Goal: Task Accomplishment & Management: Manage account settings

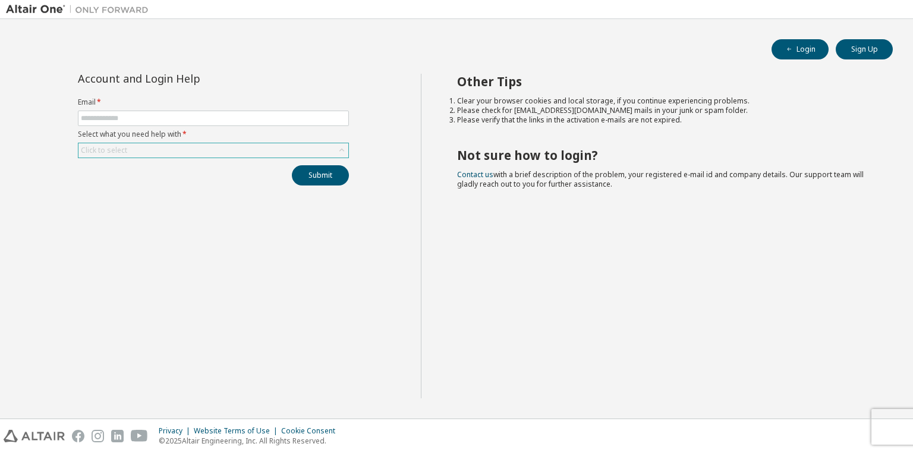
click at [129, 143] on div "Click to select" at bounding box center [213, 150] width 270 height 14
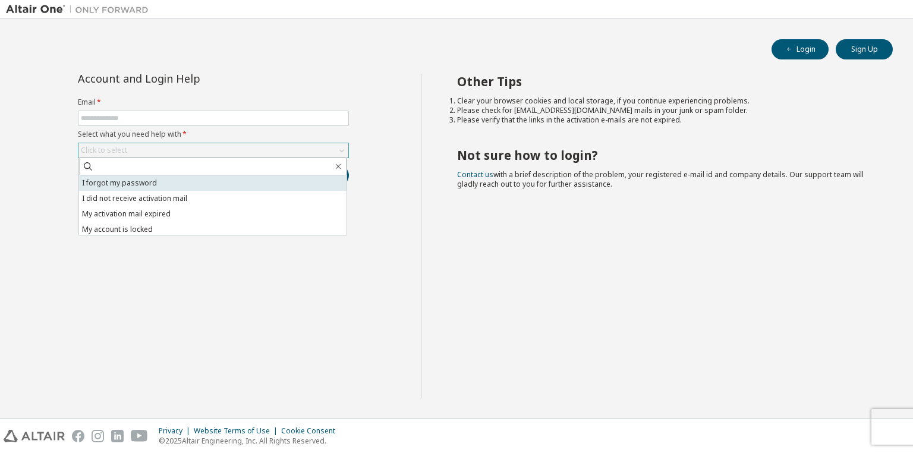
click at [118, 182] on li "I forgot my password" at bounding box center [213, 182] width 268 height 15
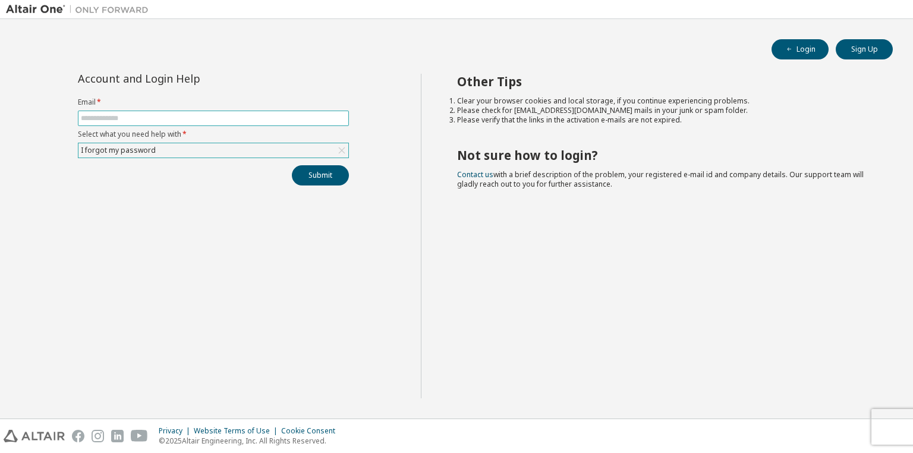
click at [171, 111] on span at bounding box center [213, 118] width 271 height 15
click at [171, 121] on input "text" at bounding box center [213, 119] width 265 height 10
type input "**********"
click at [304, 171] on button "Submit" at bounding box center [320, 175] width 57 height 20
click at [157, 153] on div "I forgot my password" at bounding box center [213, 150] width 270 height 14
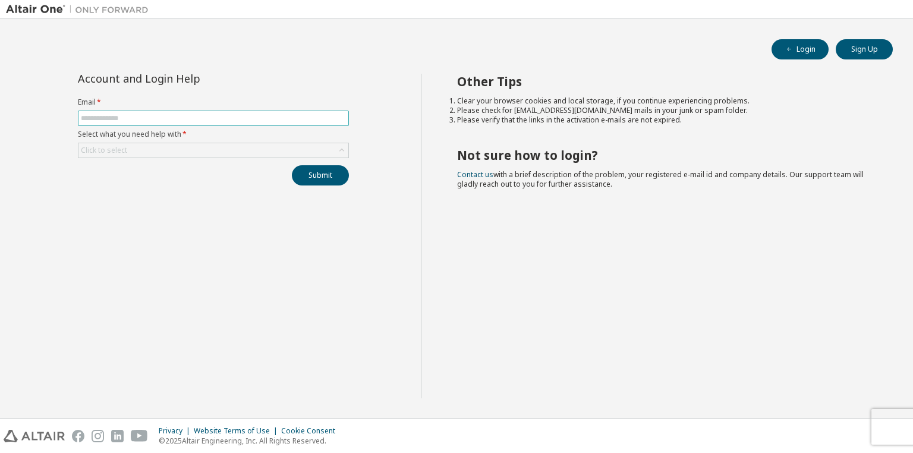
click at [128, 119] on input "text" at bounding box center [213, 119] width 265 height 10
type input "**********"
click at [136, 145] on div "Click to select" at bounding box center [213, 150] width 270 height 14
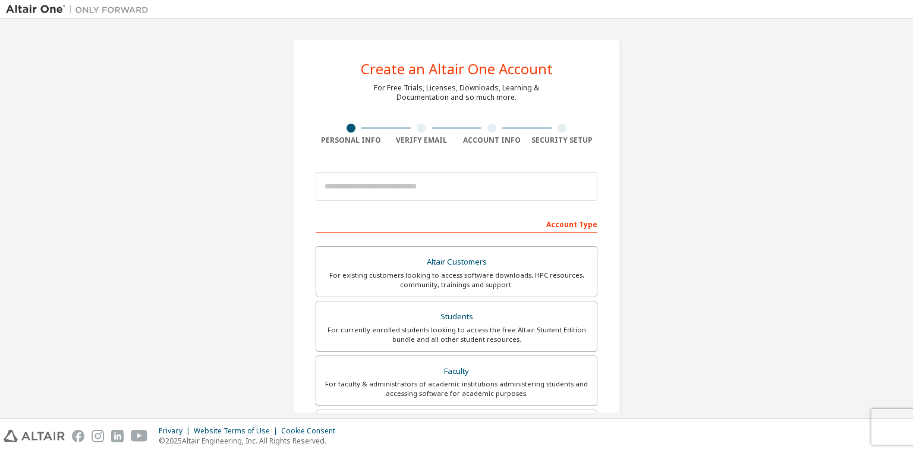
click at [40, 12] on img at bounding box center [80, 10] width 149 height 12
